Goal: Task Accomplishment & Management: Complete application form

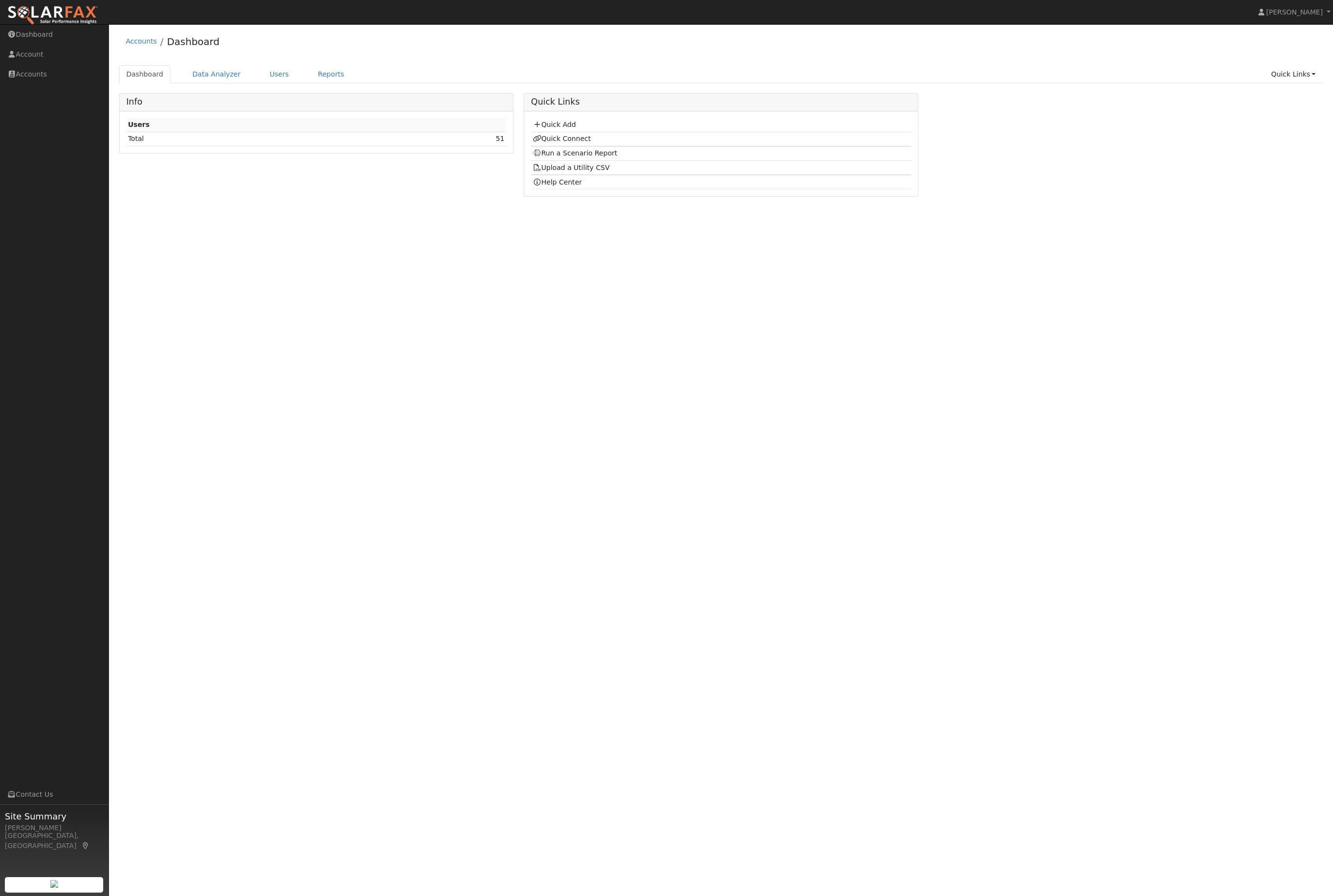
click at [1273, 80] on link "Quick Links" at bounding box center [1293, 74] width 59 height 18
click at [1269, 99] on link "Quick Add" at bounding box center [1273, 98] width 99 height 14
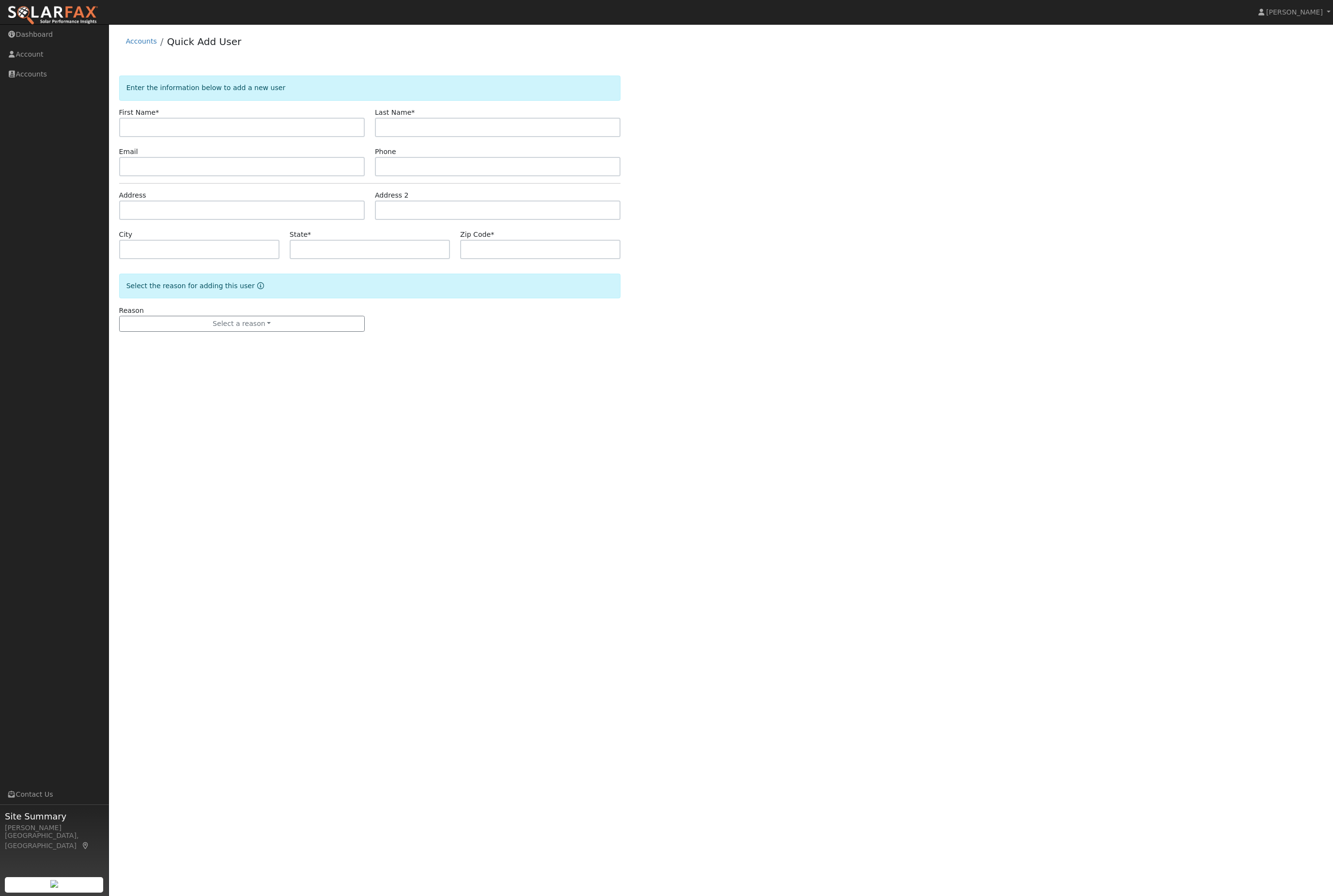
type input "Called the office looking for solar and battery. [PERSON_NAME] - Riverbank PG&E…"
paste input "[PERSON_NAME]"
click at [208, 131] on input "[PERSON_NAME]" at bounding box center [242, 127] width 245 height 20
click at [213, 137] on input "[PERSON_NAME]" at bounding box center [242, 127] width 245 height 20
type input "J"
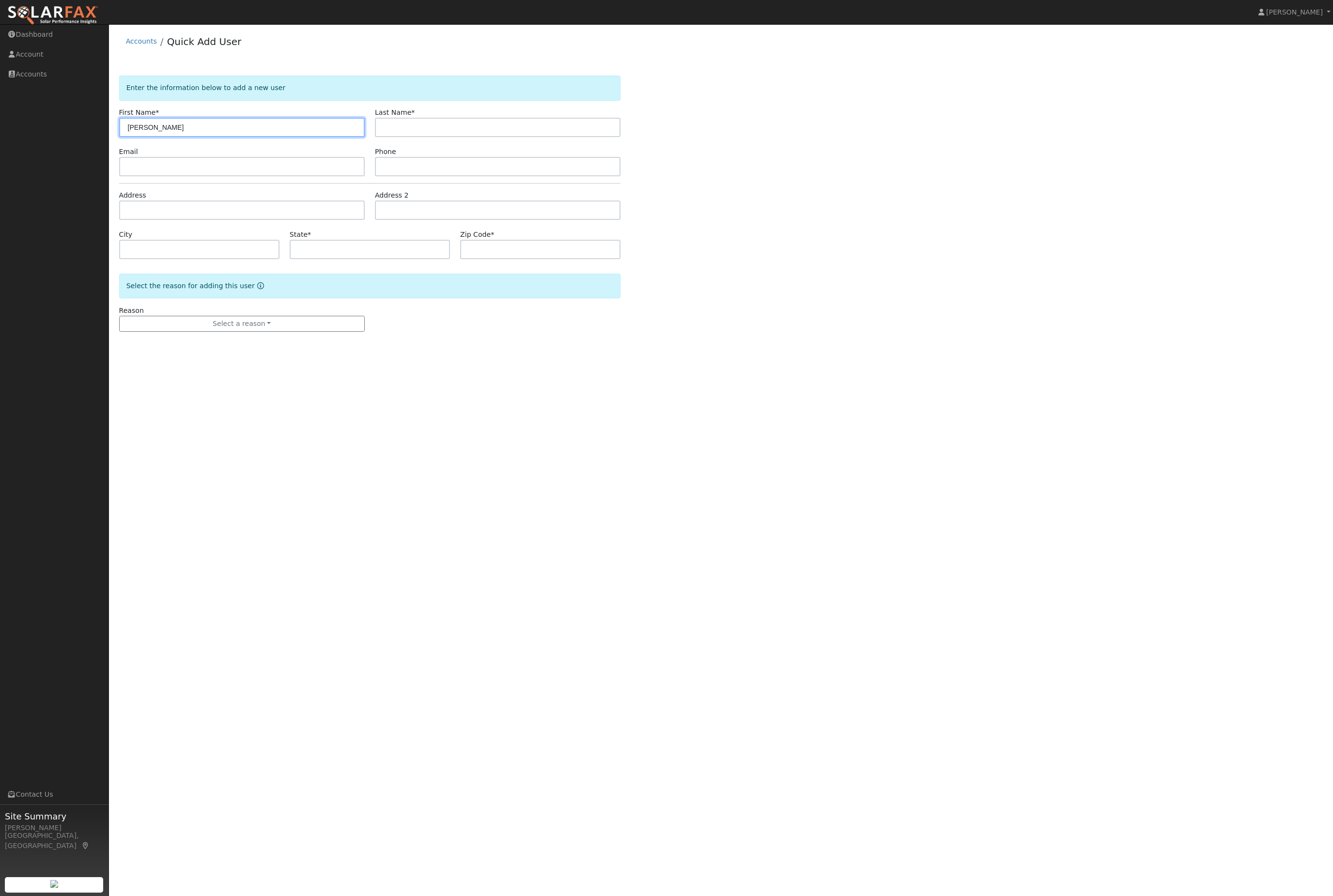
type input "[PERSON_NAME]"
paste input "ose [PERSON_NAME]"
type input "[PERSON_NAME]"
click at [242, 137] on input "[PERSON_NAME]" at bounding box center [242, 127] width 245 height 20
click at [499, 176] on input "text" at bounding box center [497, 166] width 245 height 20
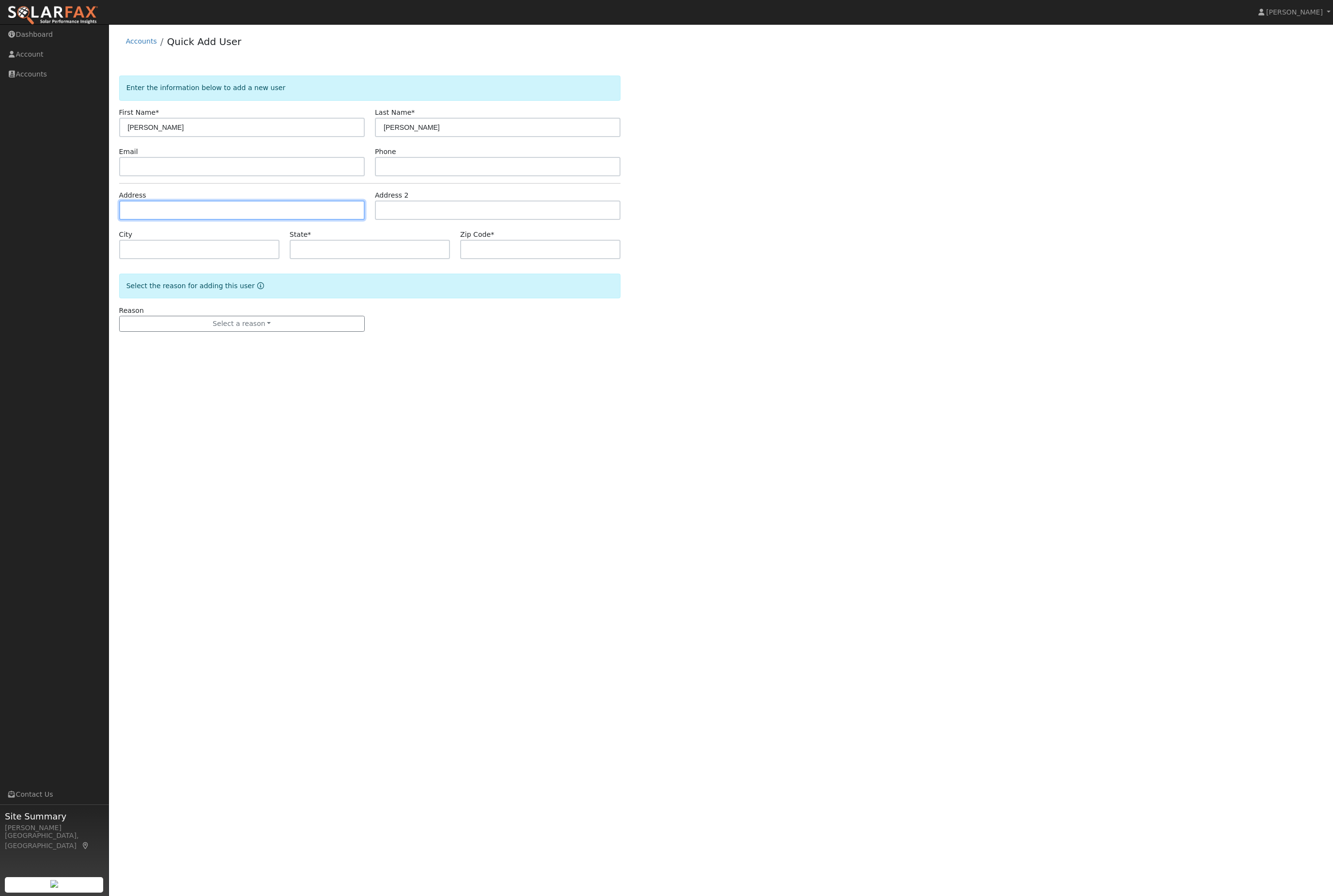
click at [212, 220] on input "text" at bounding box center [242, 210] width 245 height 20
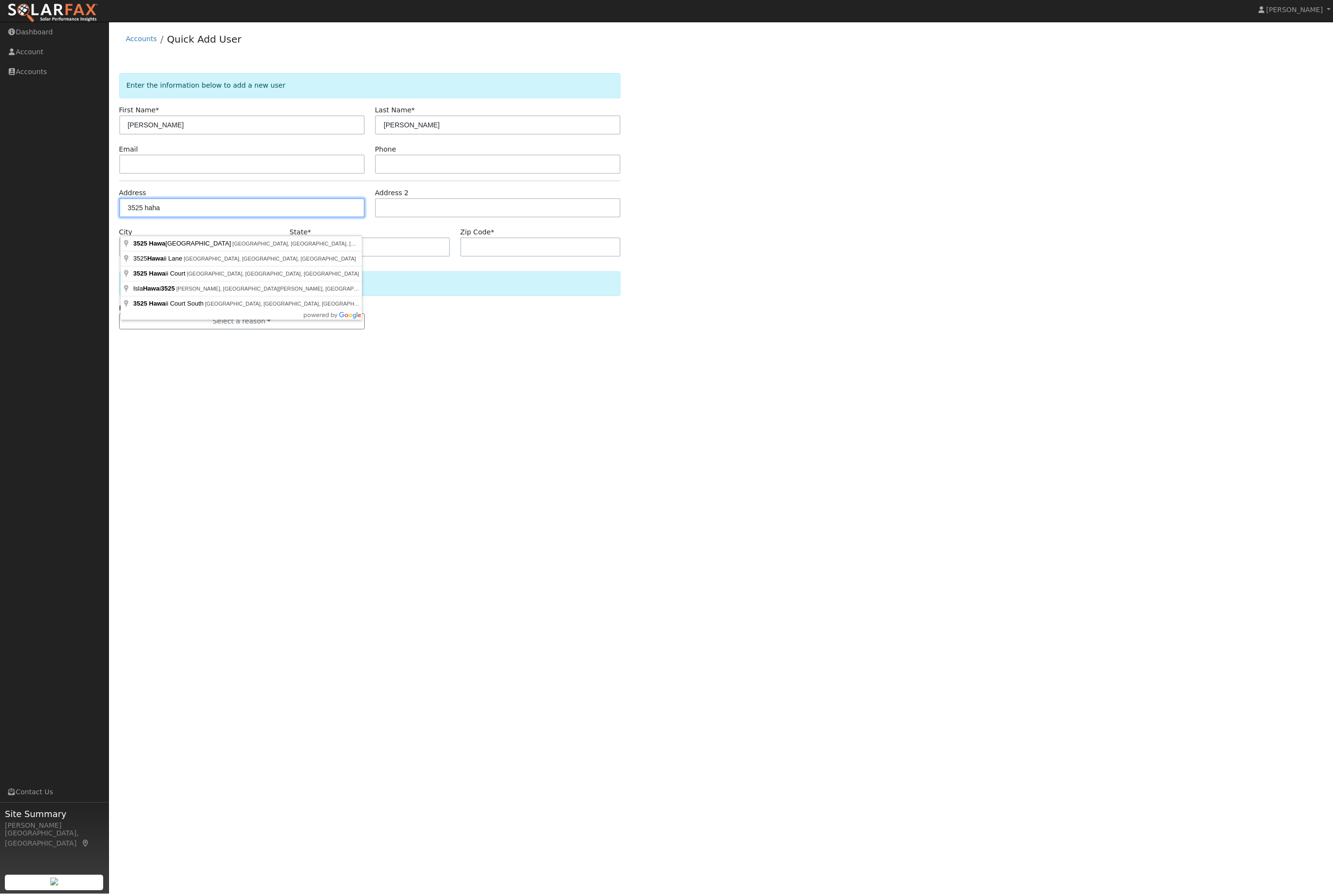
click at [266, 220] on input "3525 haha" at bounding box center [242, 210] width 245 height 20
click at [296, 208] on div "Address 3525 haha" at bounding box center [241, 205] width 255 height 29
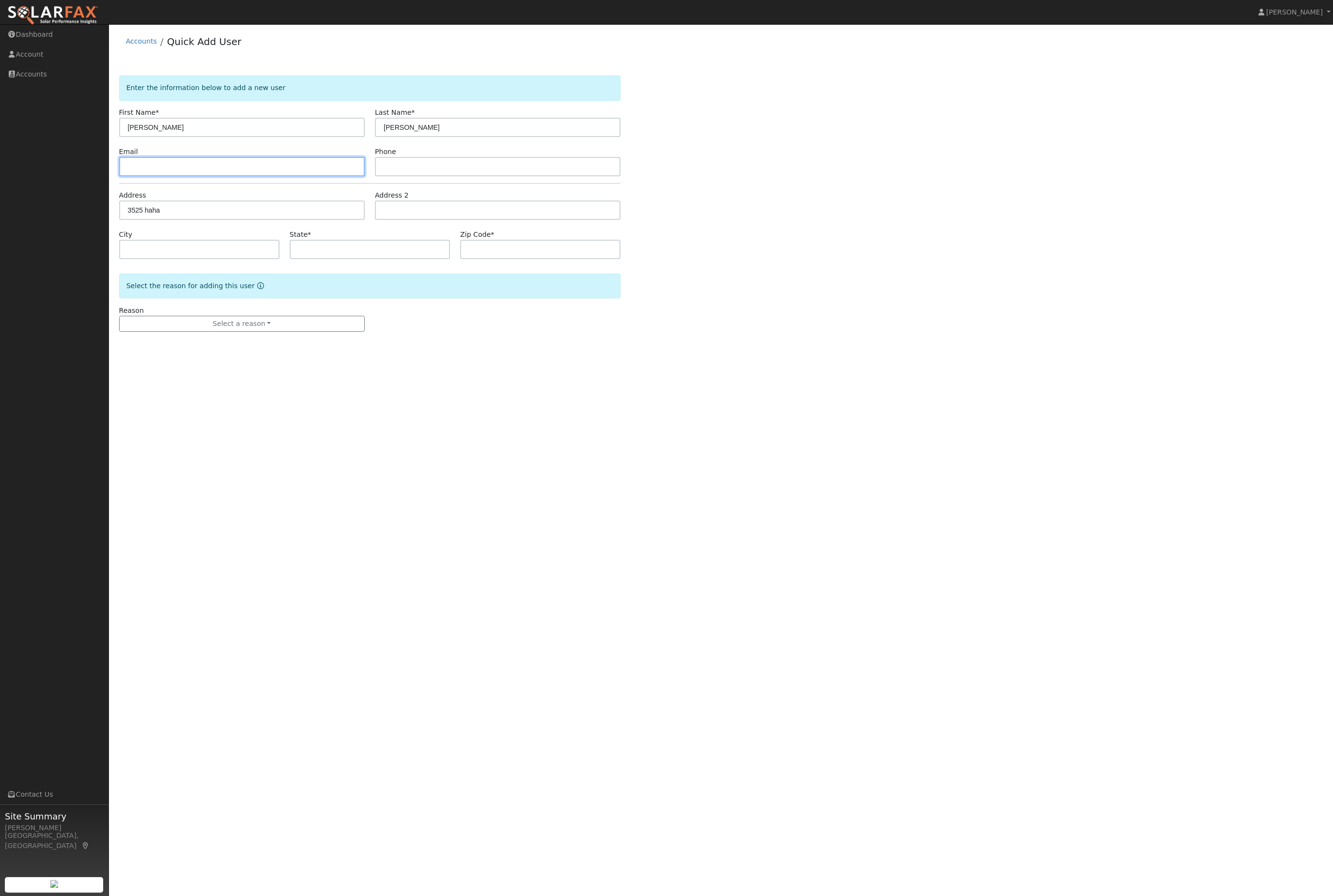
click at [293, 176] on input "text" at bounding box center [242, 166] width 245 height 20
click at [254, 219] on input "3525 haha" at bounding box center [242, 210] width 245 height 20
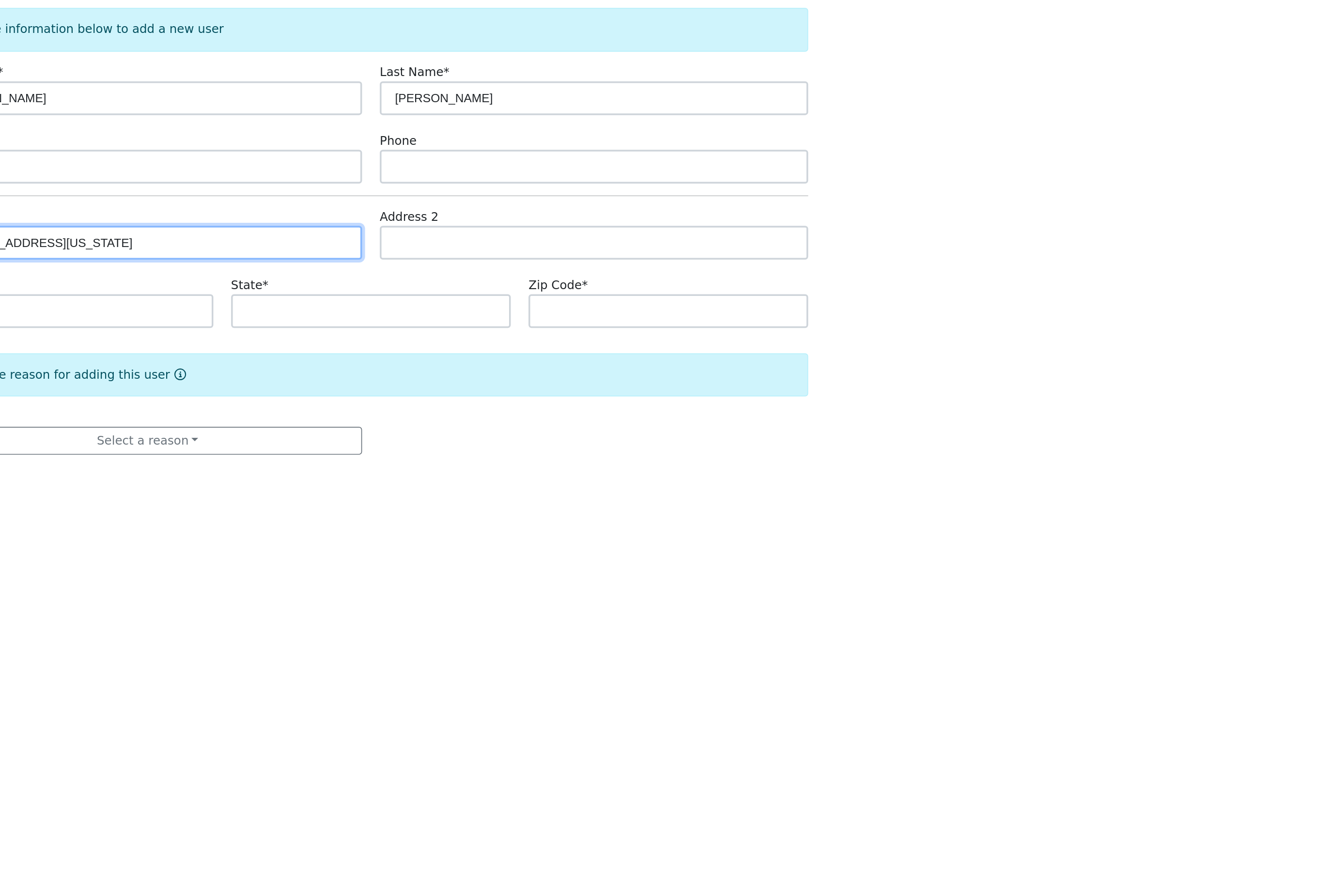
type input "3525 Hawaii Avenue"
type input "Riverbank"
type input "CA"
type input "95367"
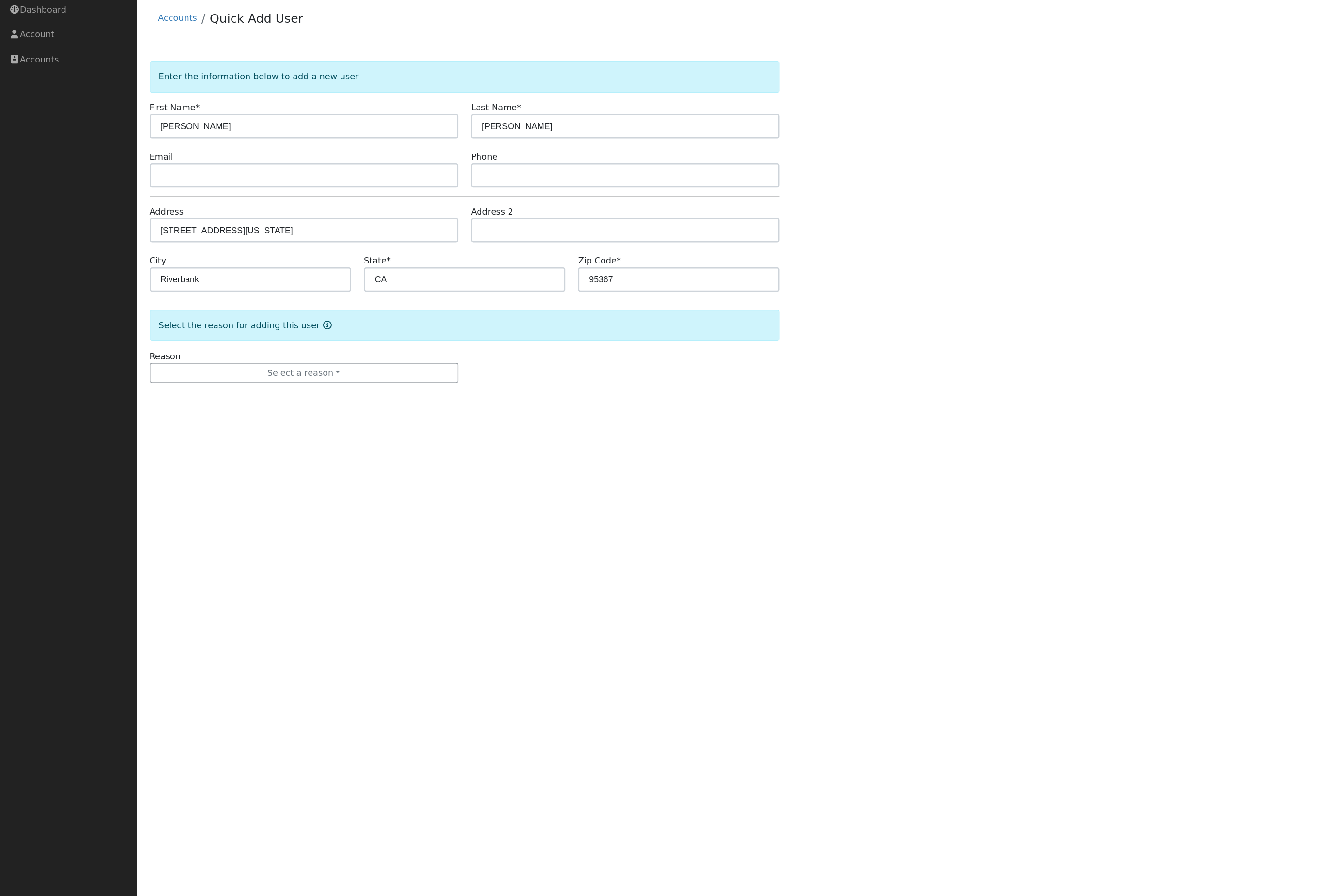
click at [280, 316] on button "Select a reason" at bounding box center [242, 324] width 245 height 17
click at [188, 344] on link "New lead" at bounding box center [172, 346] width 107 height 14
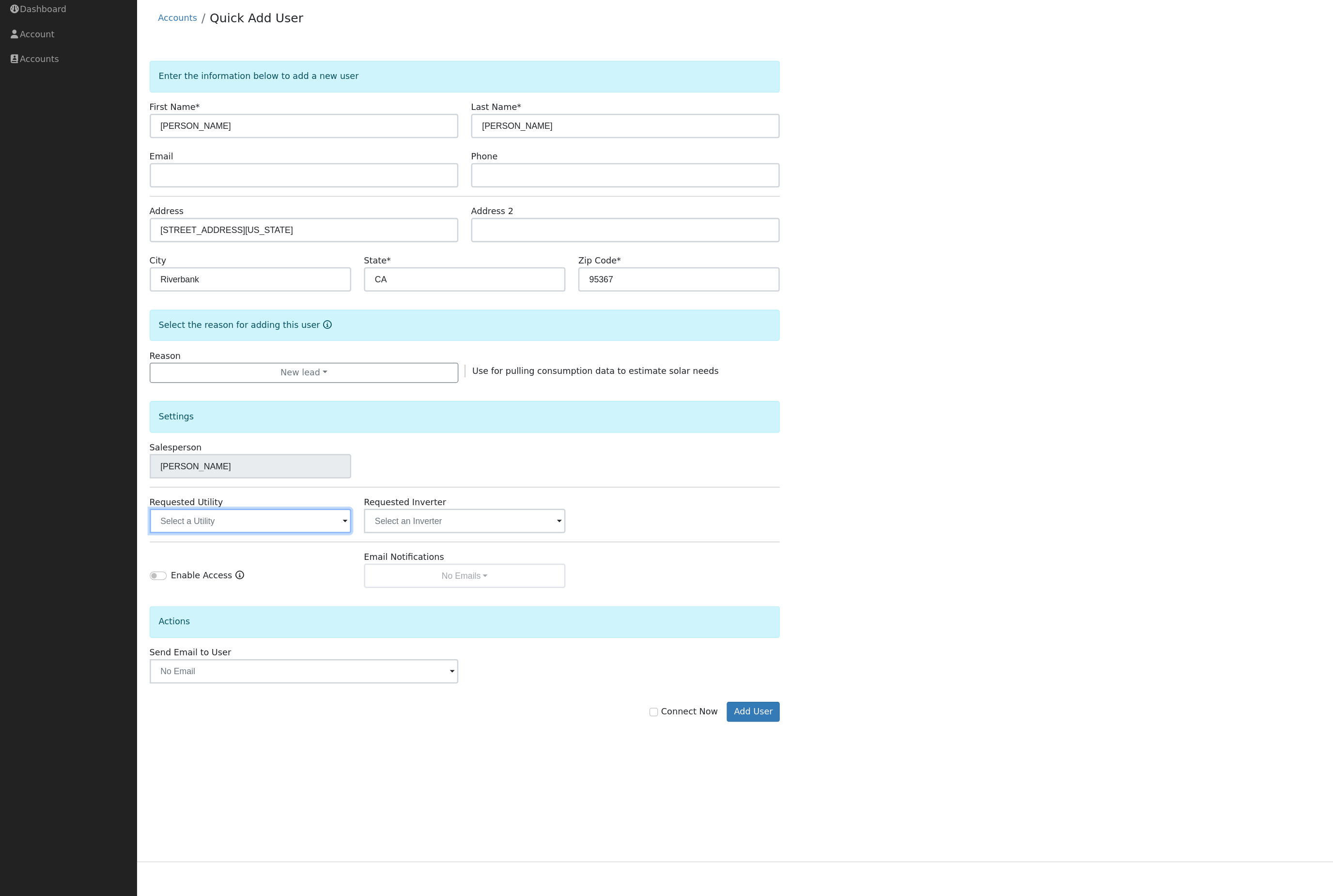
click at [256, 445] on input "text" at bounding box center [200, 442] width 160 height 20
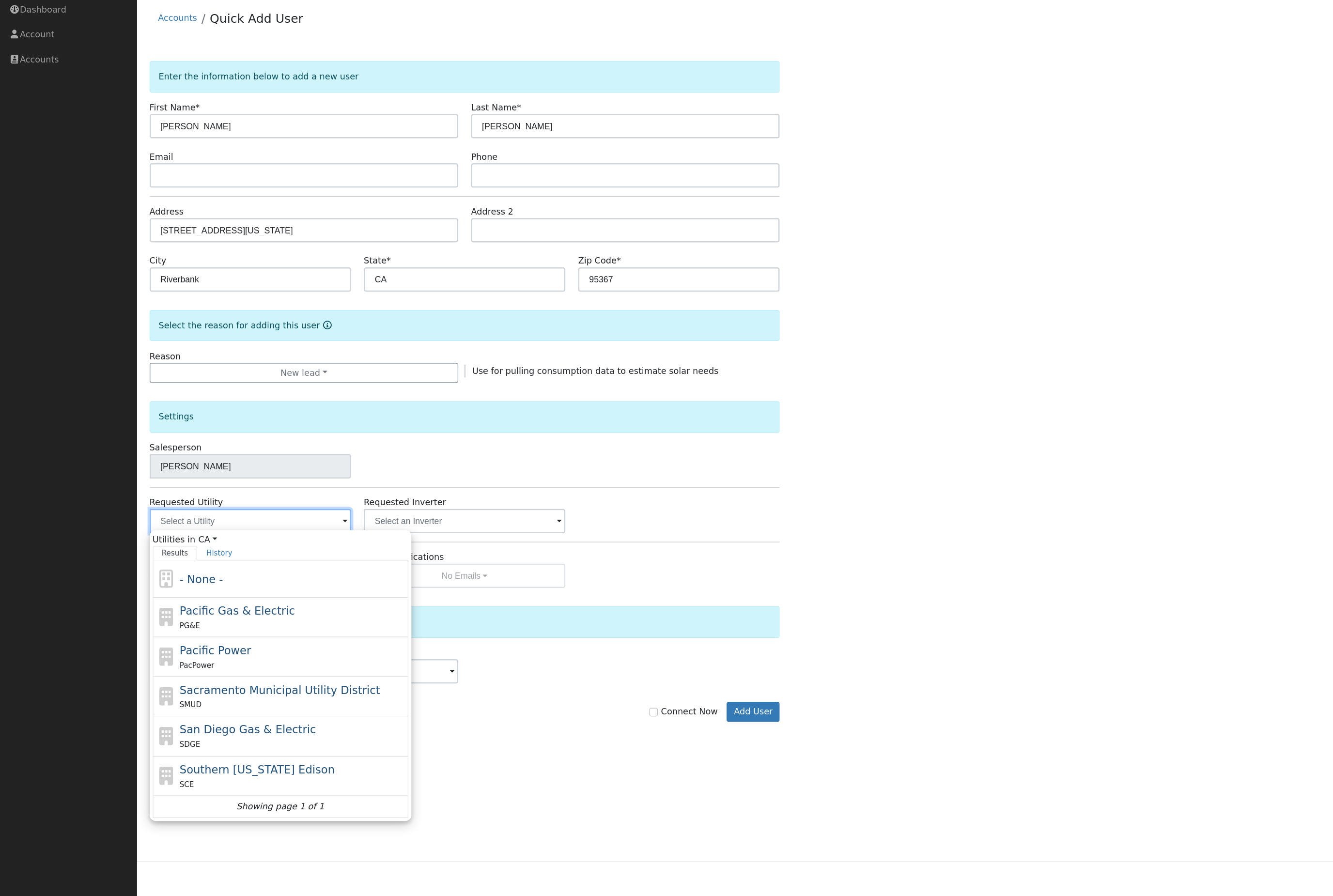
click at [248, 450] on input "text" at bounding box center [200, 442] width 160 height 20
click at [245, 517] on div "Pacific Gas & Electric PG&E" at bounding box center [233, 518] width 180 height 23
type input "Pacific Gas & Electric"
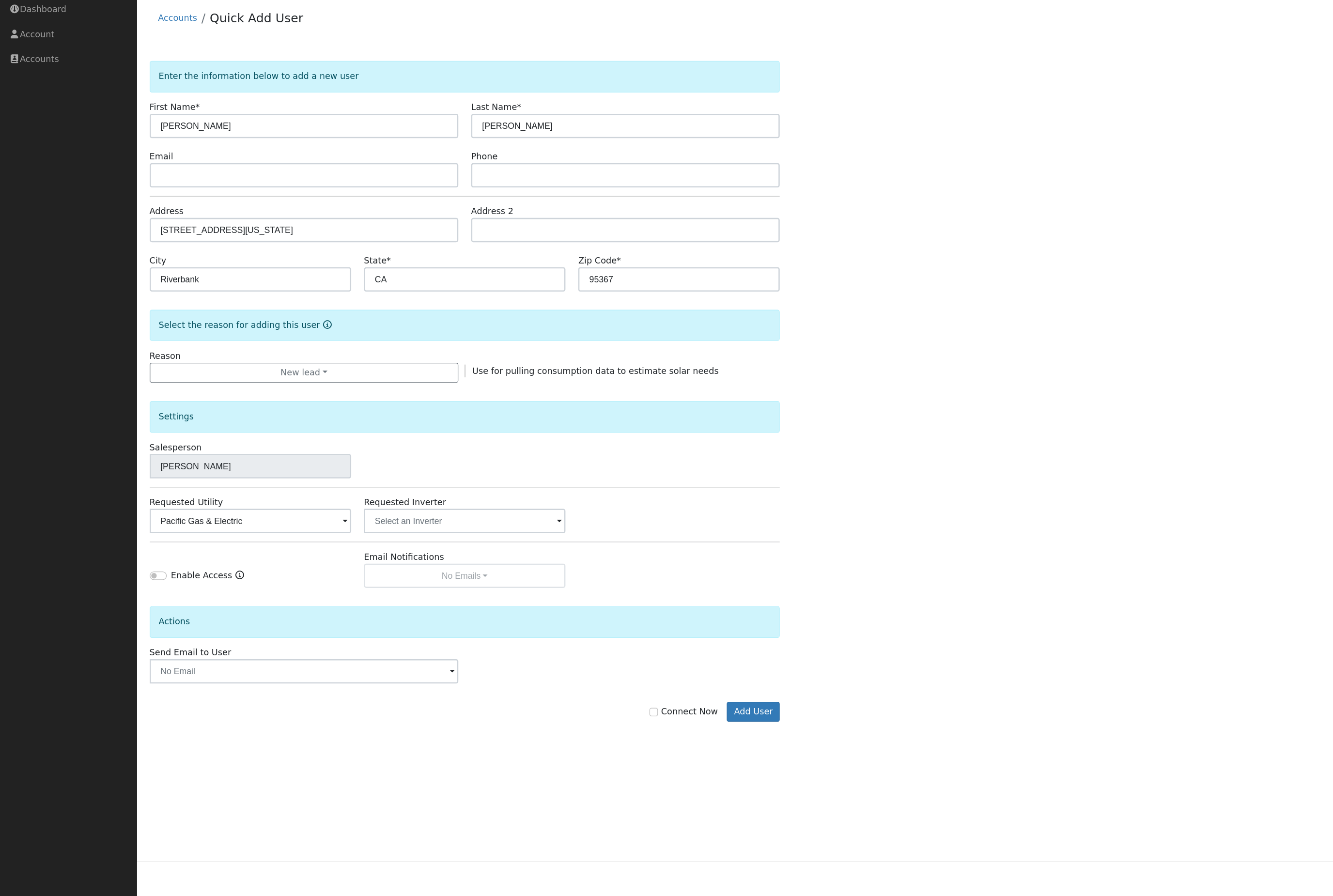
click at [534, 599] on label "Connect Now" at bounding box center [543, 594] width 54 height 10
click at [523, 597] on input "Connect Now" at bounding box center [519, 594] width 7 height 7
checkbox input "true"
click at [618, 602] on button "Add User" at bounding box center [599, 594] width 42 height 17
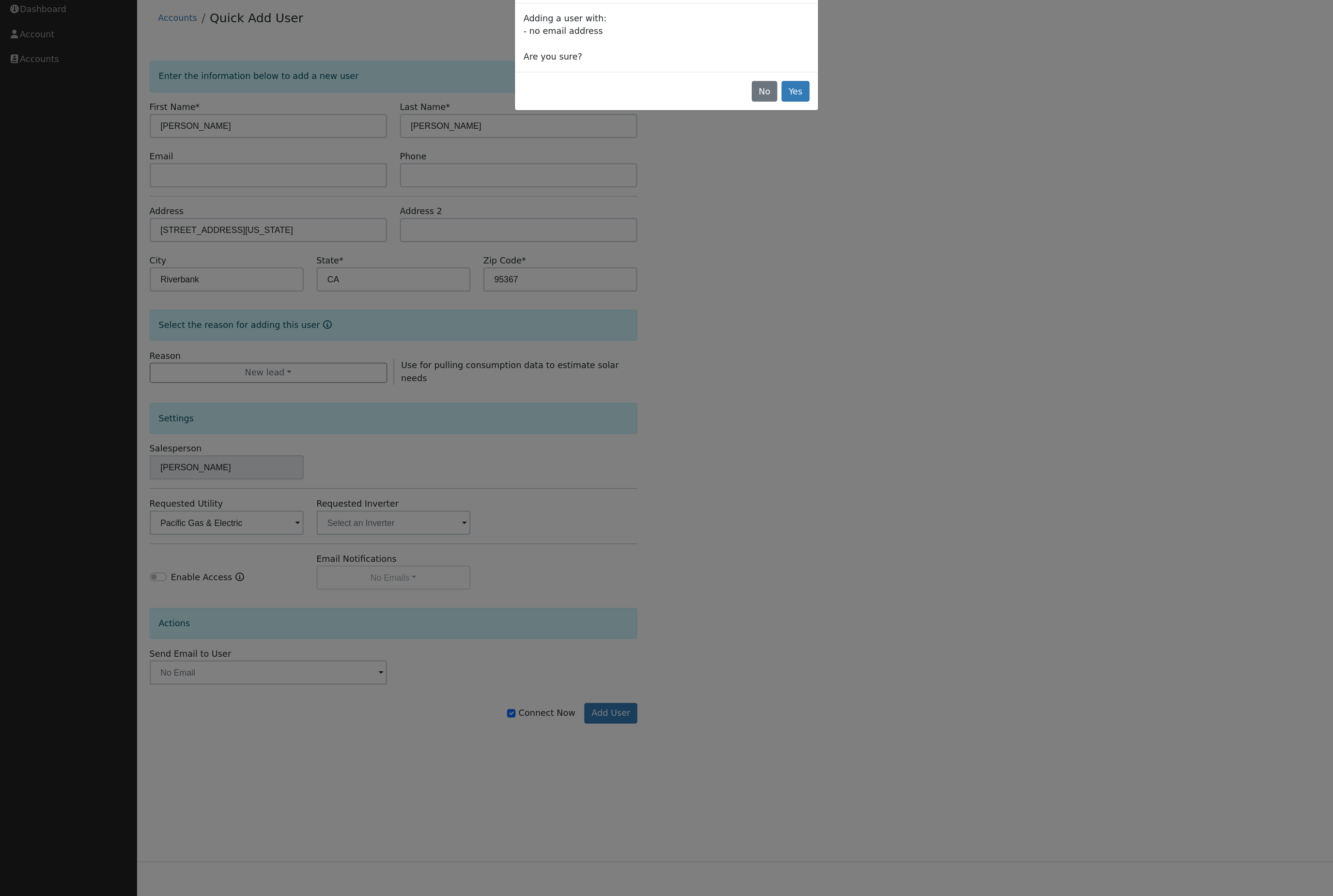
click at [640, 92] on button "Yes" at bounding box center [633, 100] width 22 height 17
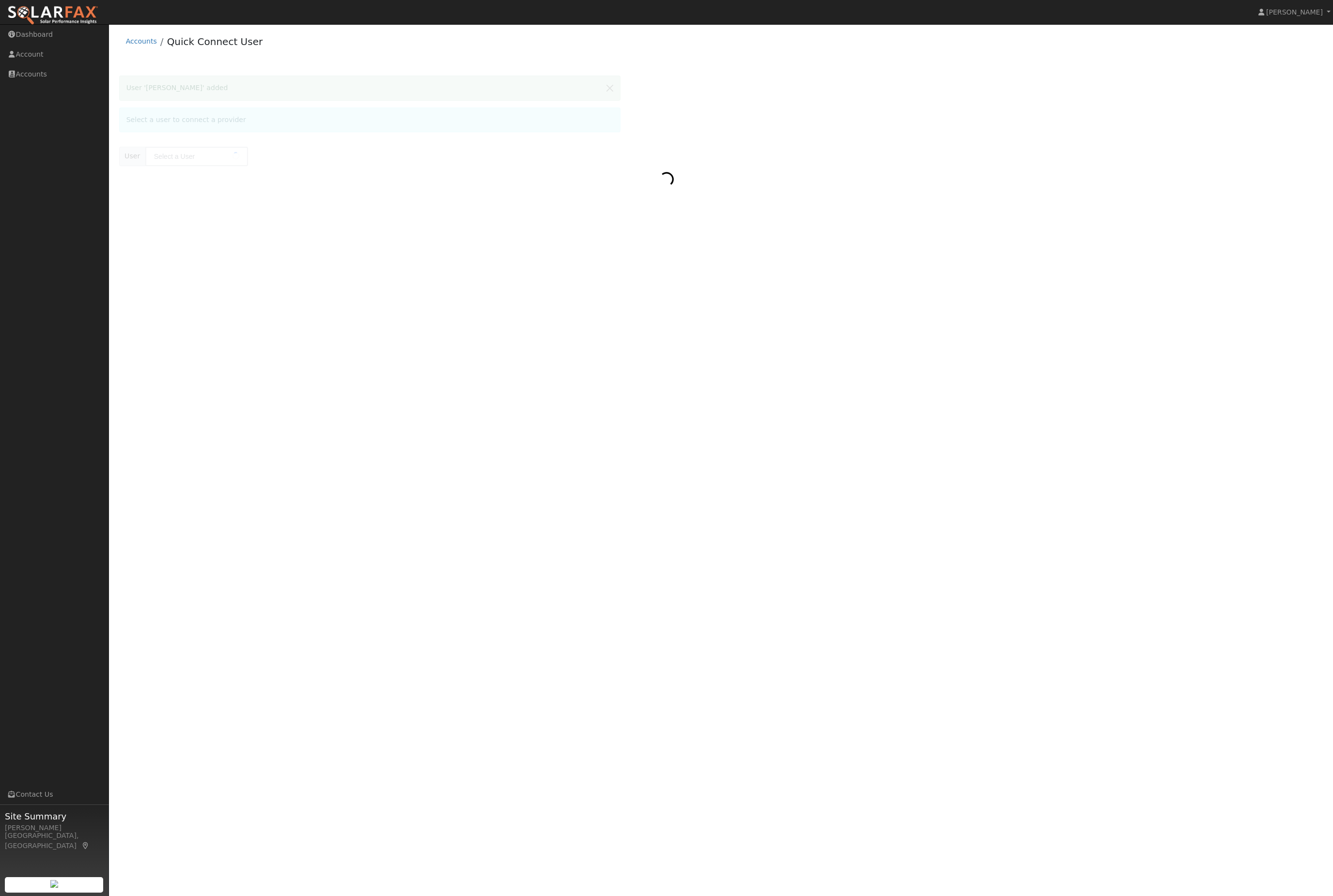
type input "Jose Andalon"
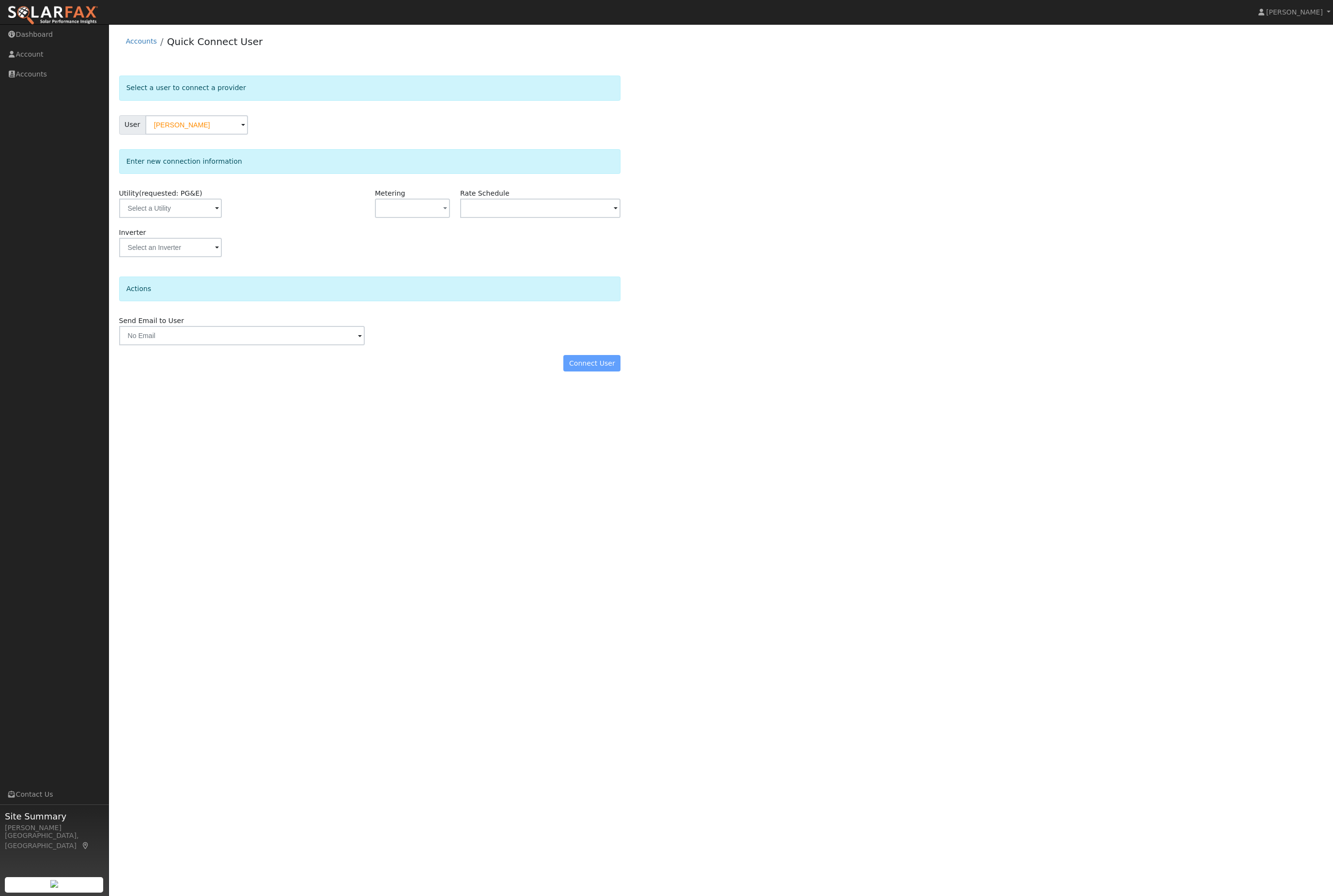
click at [600, 372] on div "Connect User" at bounding box center [369, 363] width 511 height 17
click at [177, 218] on input "text" at bounding box center [170, 208] width 103 height 20
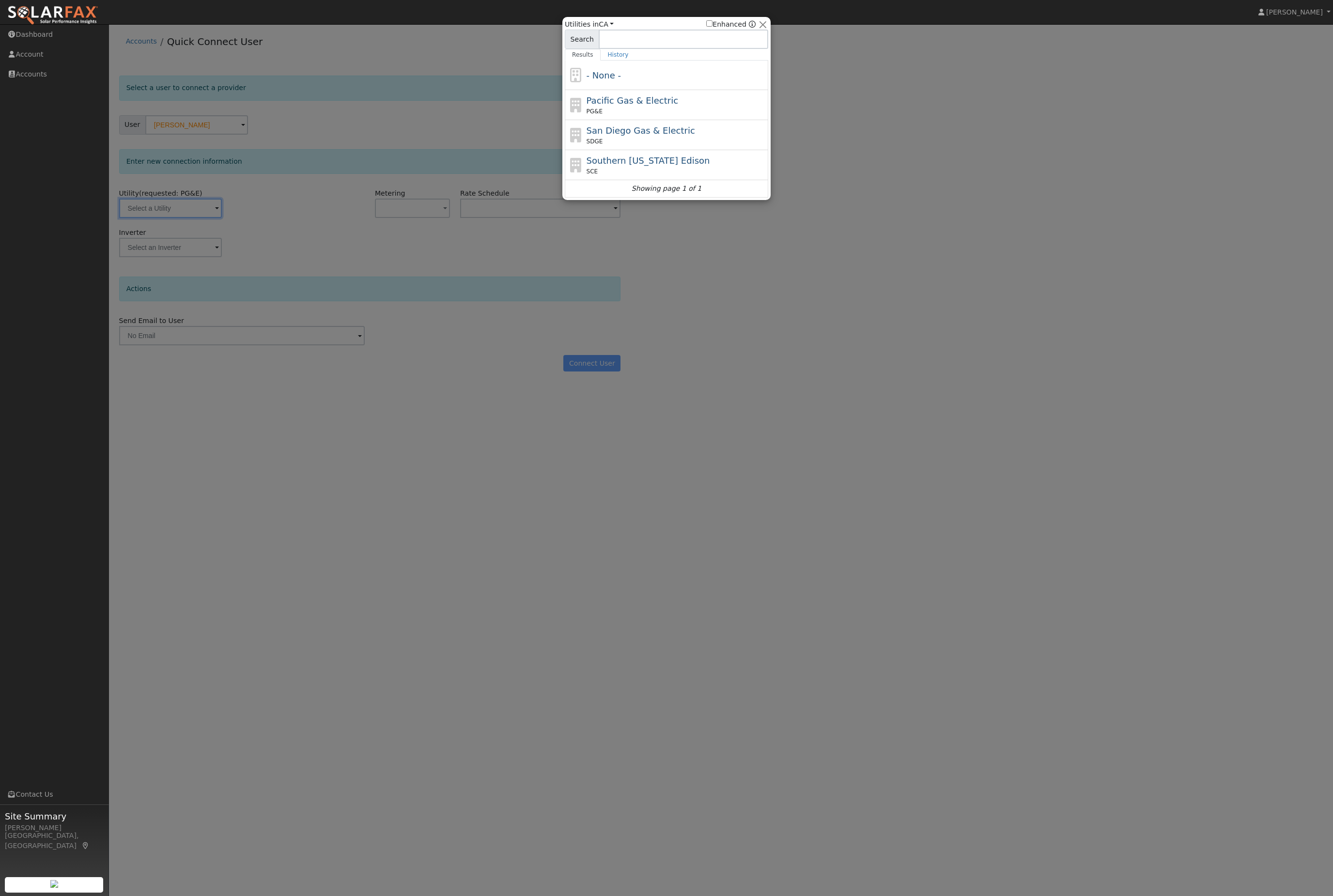
click at [650, 99] on span "Pacific Gas & Electric" at bounding box center [633, 101] width 92 height 10
type input "PG&E"
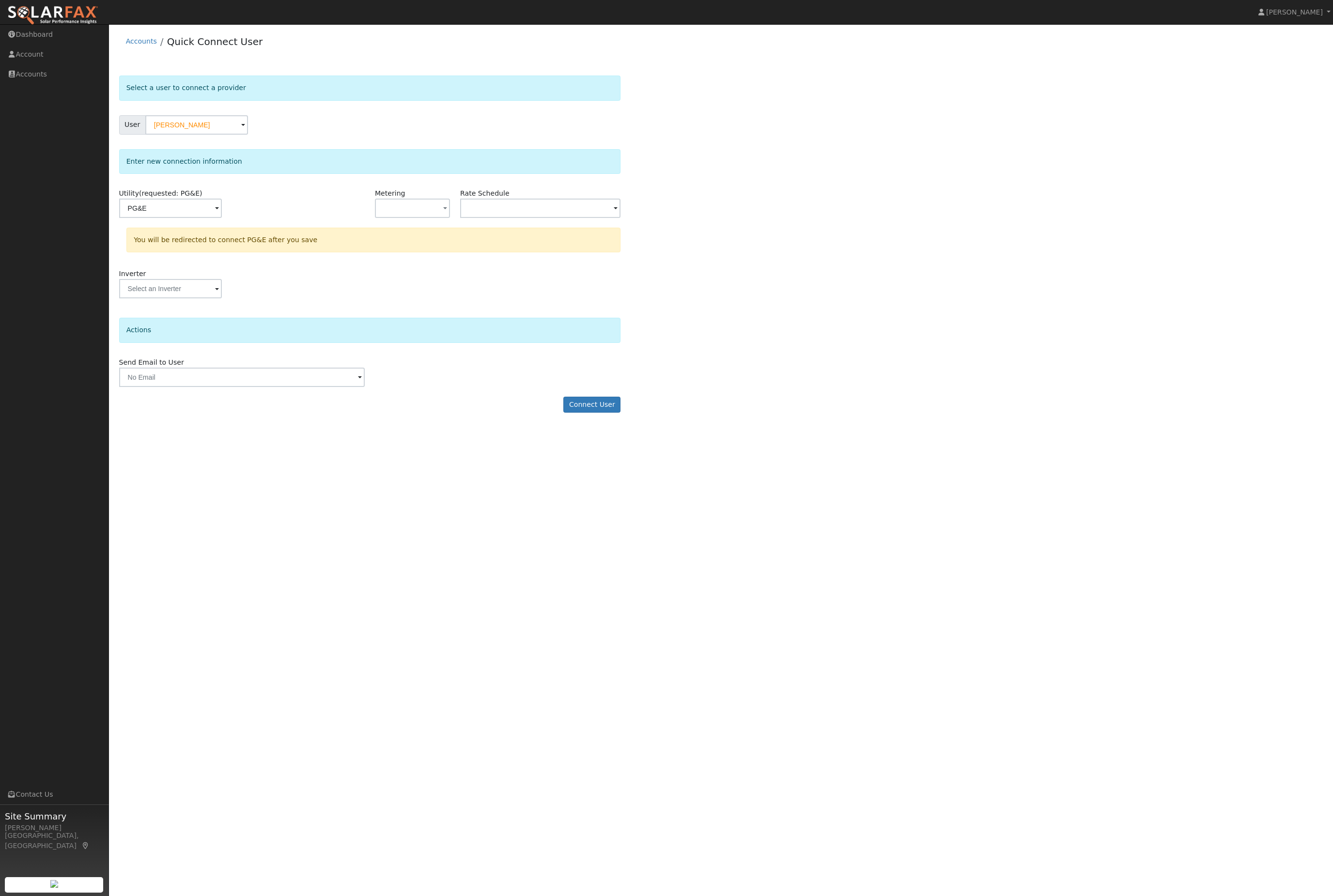
click at [596, 413] on button "Connect User" at bounding box center [592, 405] width 57 height 17
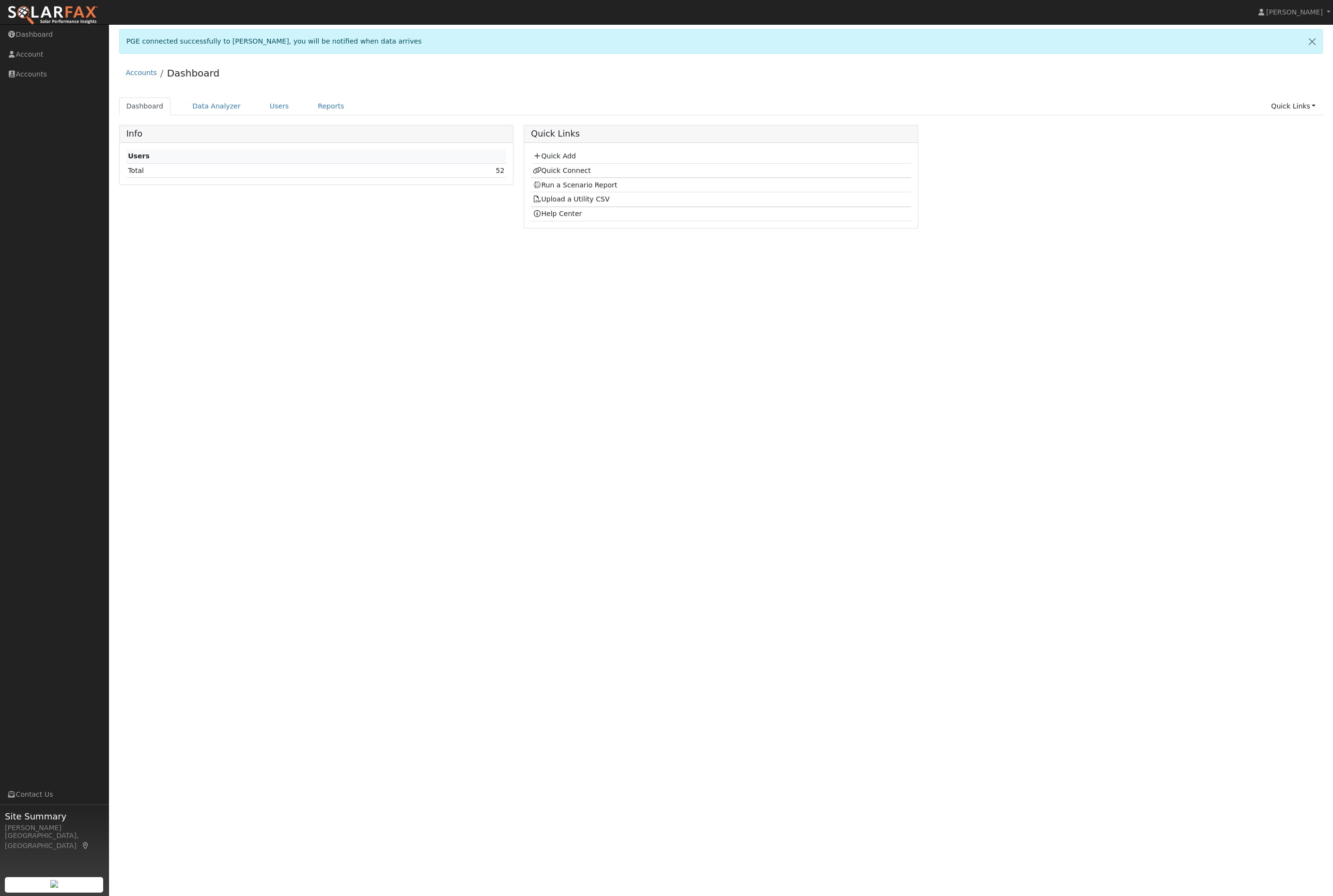
click at [290, 106] on div "Accounts Dashboard Dashboard Data Analyzer Users Reports Quick Links Quick Add …" at bounding box center [720, 148] width 1214 height 175
click at [287, 115] on link "Users" at bounding box center [279, 107] width 34 height 18
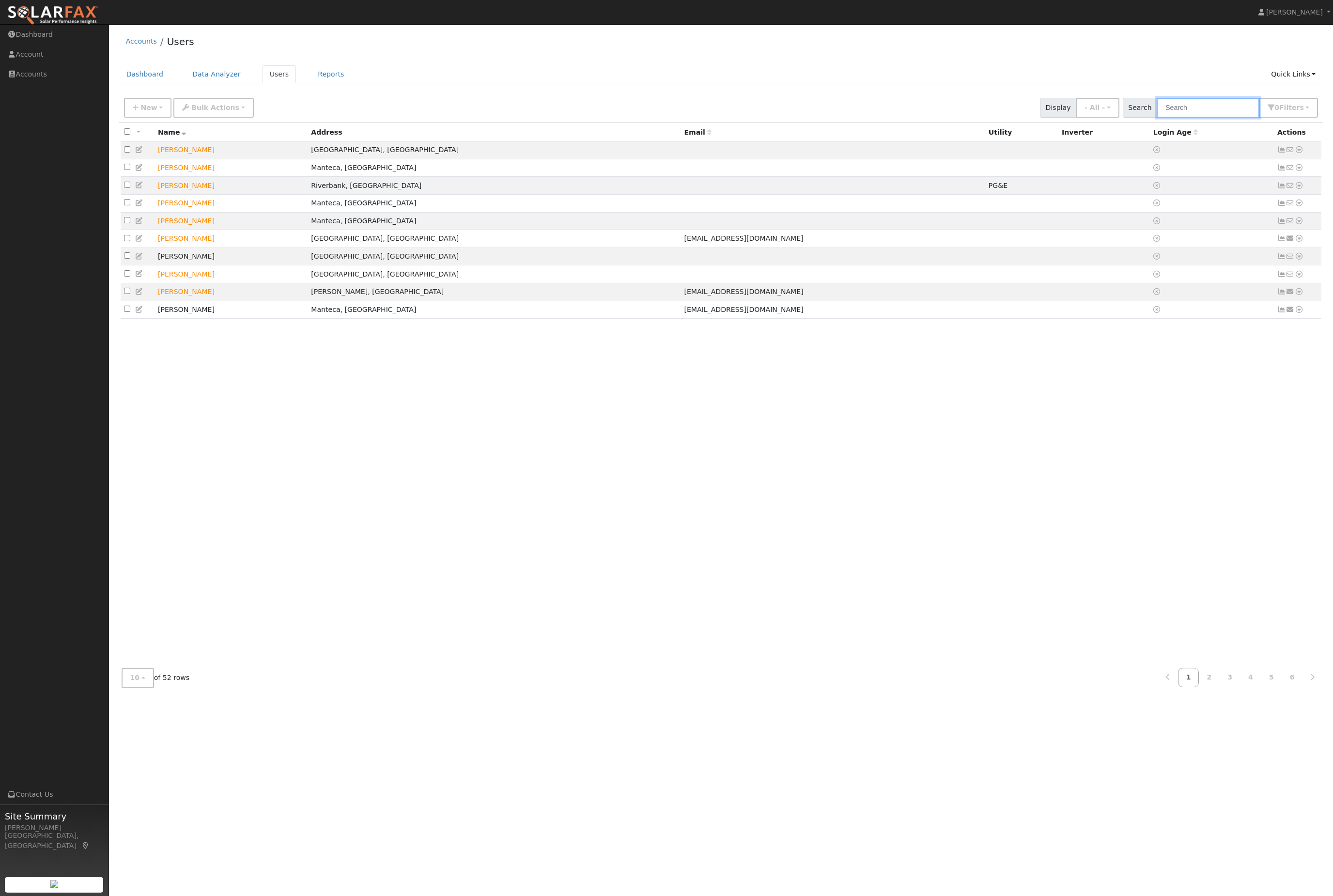
click at [1211, 111] on input "text" at bounding box center [1207, 108] width 103 height 20
type input "jose"
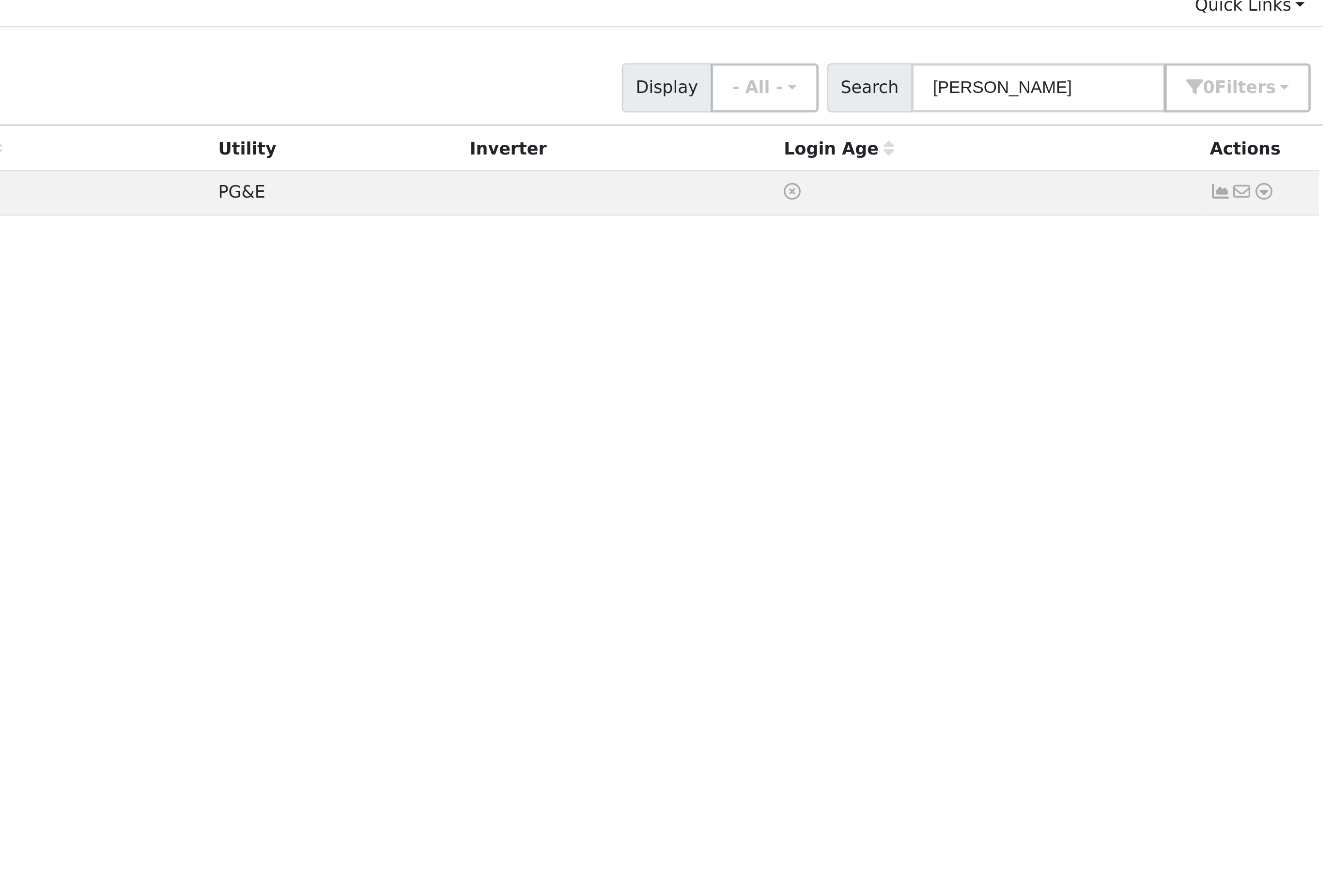
click at [1294, 147] on icon at bounding box center [1298, 150] width 9 height 7
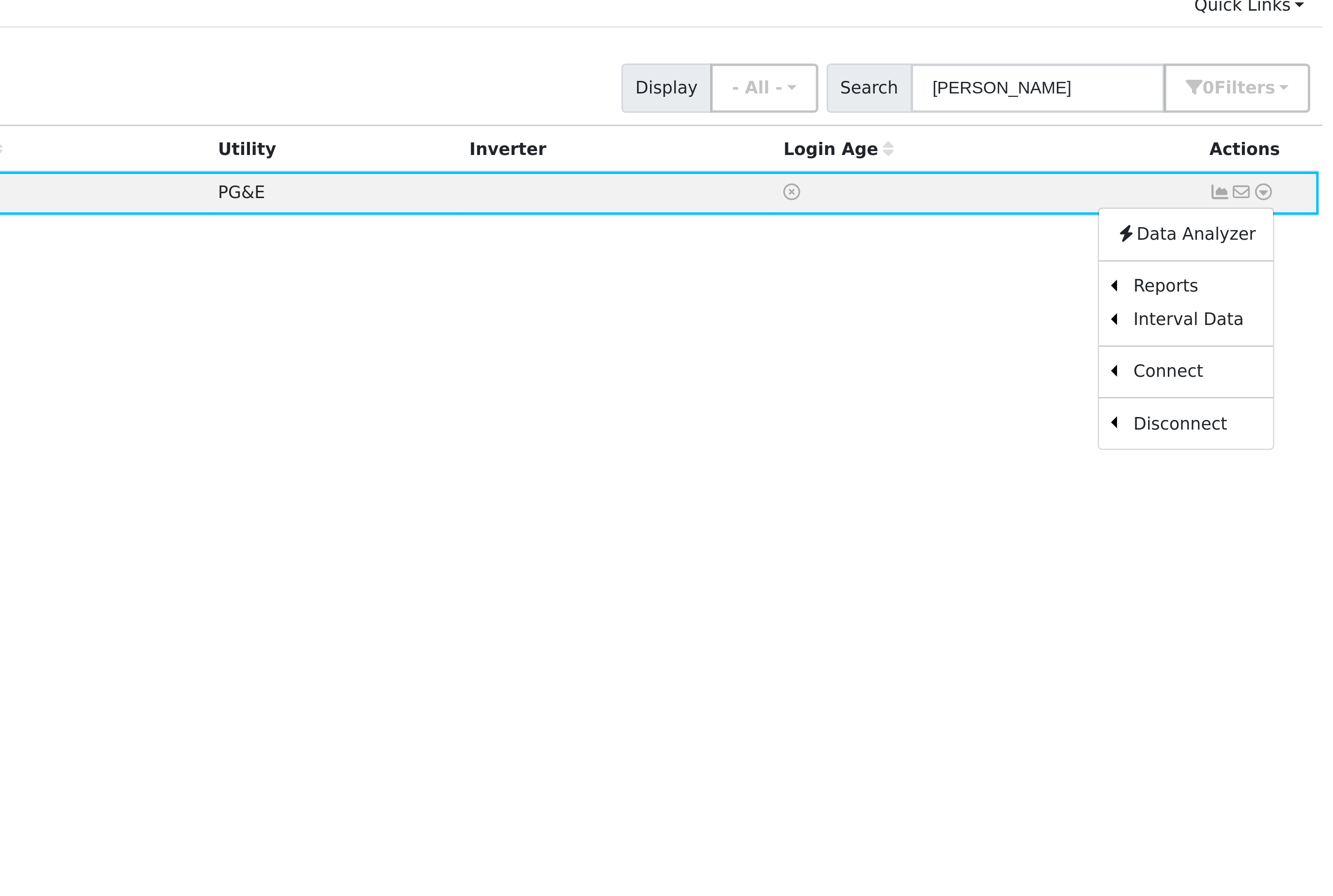
click at [0, 0] on link "Scenario" at bounding box center [0, 0] width 0 height 0
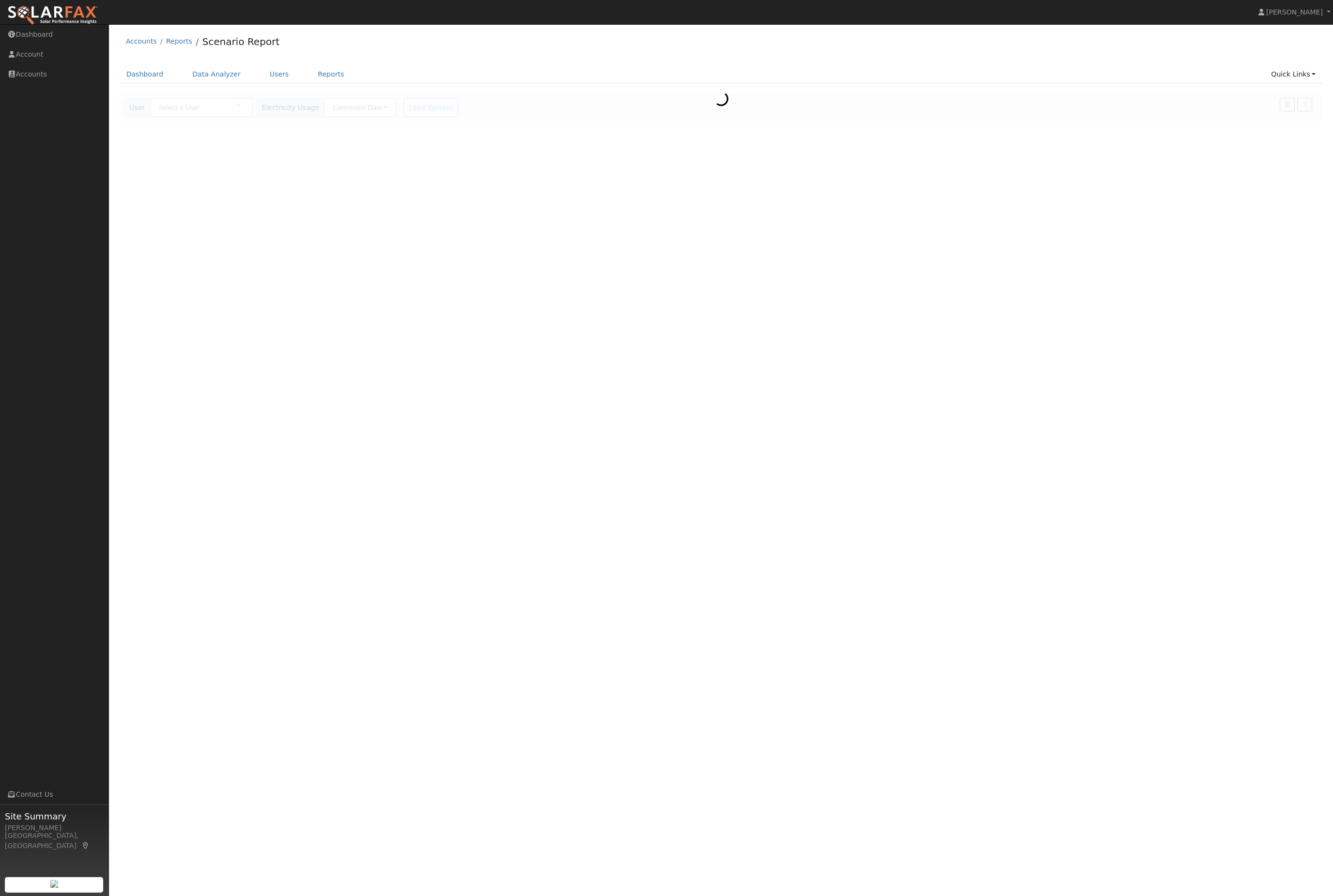
type input "[PERSON_NAME]"
type input "Pacific Gas & Electric"
click at [261, 155] on button "NEM" at bounding box center [280, 146] width 38 height 20
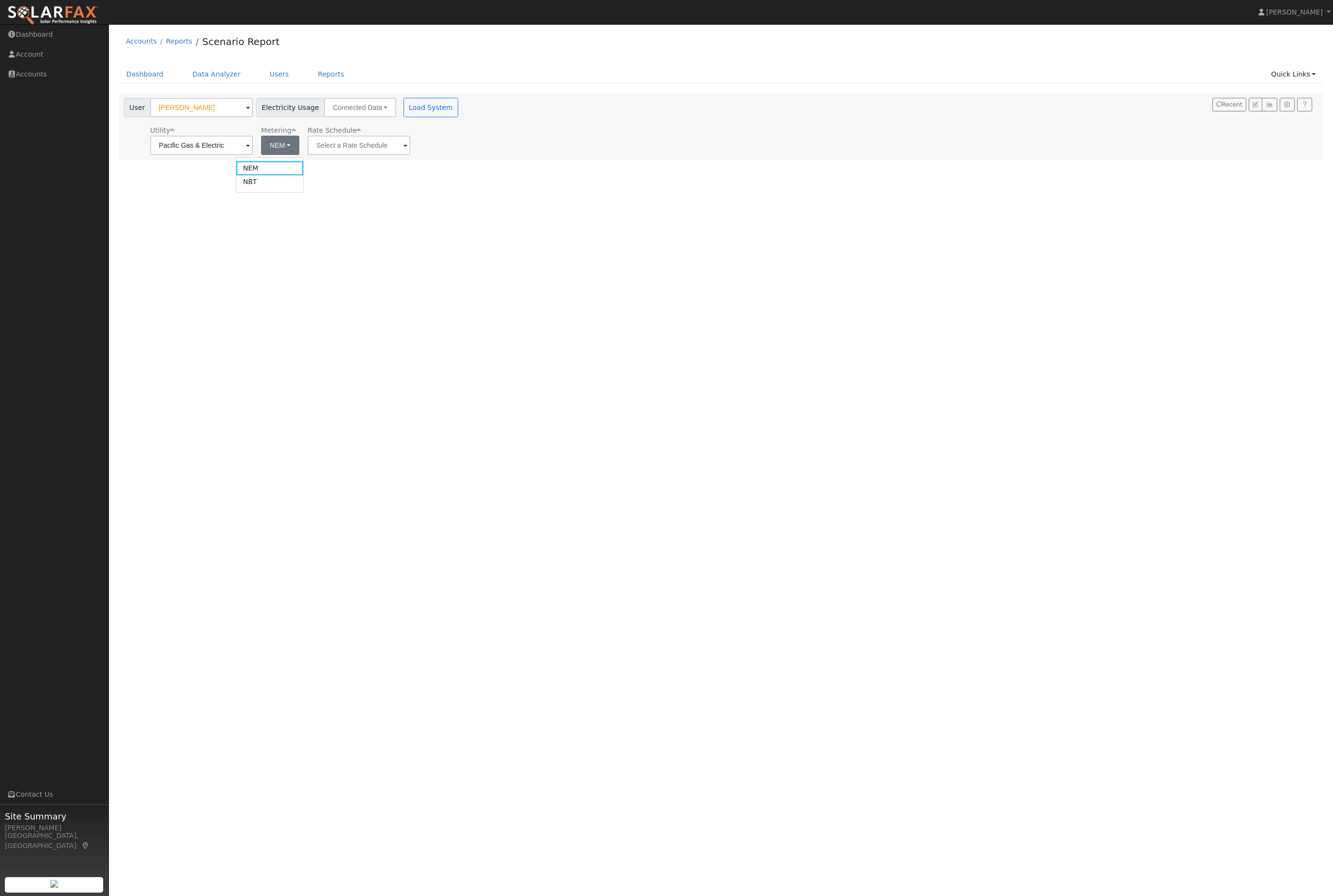
click at [280, 189] on link "NBT" at bounding box center [270, 182] width 67 height 14
type input "E-ELEC"
click at [269, 146] on button "NBT" at bounding box center [280, 146] width 37 height 20
click at [377, 263] on div "User Profile First name Last name Email Email Notifications No Emails No Emails…" at bounding box center [720, 460] width 1223 height 872
click at [459, 116] on button "Load System" at bounding box center [430, 108] width 55 height 20
